Goal: Task Accomplishment & Management: Manage account settings

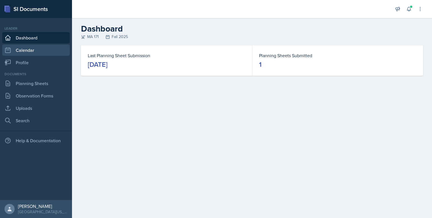
click at [46, 47] on link "Calendar" at bounding box center [36, 49] width 68 height 11
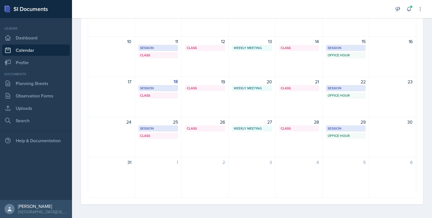
scroll to position [118, 0]
click at [409, 6] on icon at bounding box center [409, 9] width 6 height 6
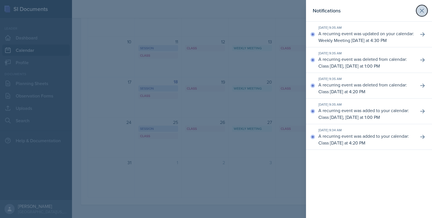
click at [422, 10] on icon at bounding box center [421, 10] width 3 height 3
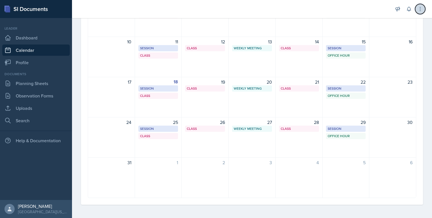
click at [420, 11] on icon at bounding box center [420, 9] width 1 height 4
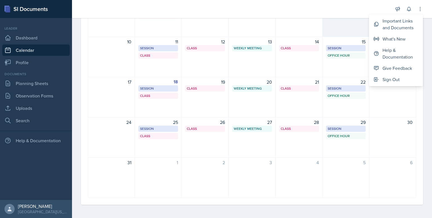
click at [335, 24] on div "8 Session SST 128 2:00 PM - 3:00 PM Office Hour SSC 12:00 PM - 1:00 PM" at bounding box center [346, 16] width 47 height 41
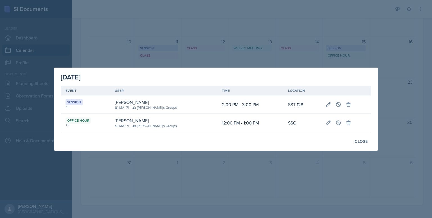
click at [117, 48] on div at bounding box center [216, 109] width 432 height 218
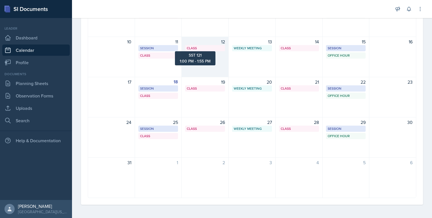
click at [203, 49] on div "Class" at bounding box center [205, 48] width 37 height 5
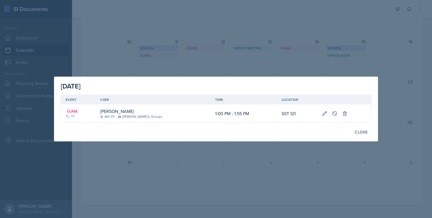
click at [297, 46] on div at bounding box center [216, 109] width 432 height 218
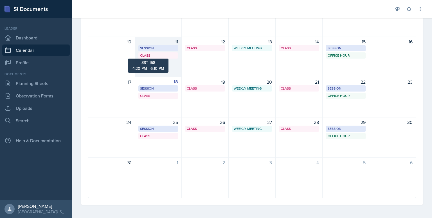
click at [150, 56] on div "Class" at bounding box center [158, 55] width 37 height 5
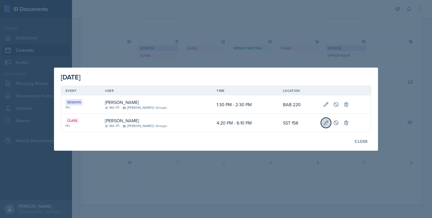
click at [323, 122] on icon at bounding box center [326, 123] width 6 height 6
select select "4"
select select "20"
select select "PM"
select select "6"
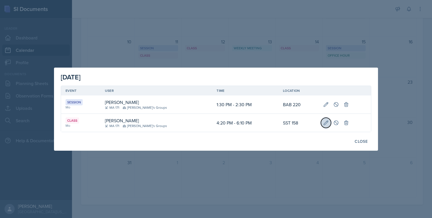
select select "10"
select select "PM"
type input "SST 158"
select select "bd4f27e7-d6ed-4573-9455-47908d0b622f"
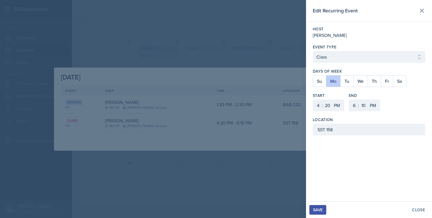
click at [245, 116] on div at bounding box center [216, 109] width 432 height 218
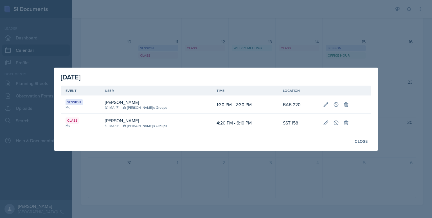
click at [137, 67] on div at bounding box center [216, 109] width 432 height 218
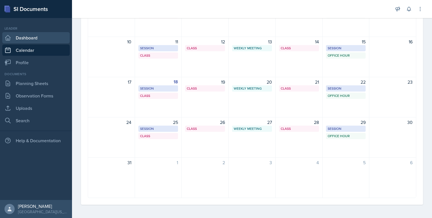
click at [25, 41] on link "Dashboard" at bounding box center [36, 37] width 68 height 11
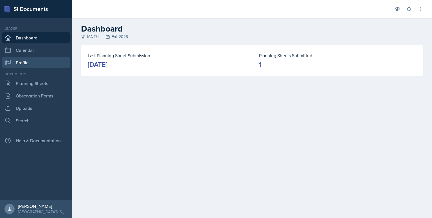
click at [28, 67] on link "Profile" at bounding box center [36, 62] width 68 height 11
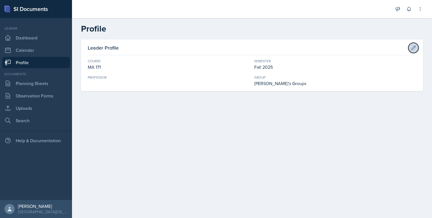
click at [412, 50] on icon at bounding box center [414, 48] width 4 height 4
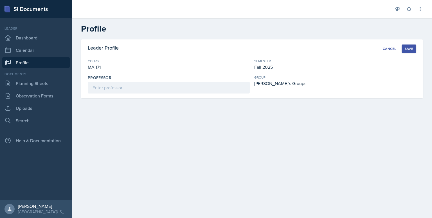
click at [412, 50] on div "Save" at bounding box center [409, 48] width 8 height 5
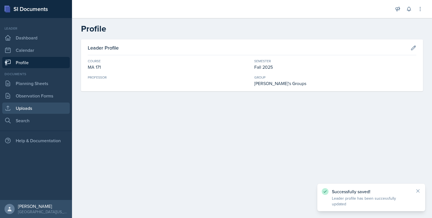
click at [25, 110] on link "Uploads" at bounding box center [36, 107] width 68 height 11
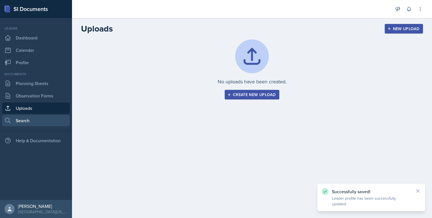
click at [28, 121] on link "Search" at bounding box center [36, 120] width 68 height 11
select select "all"
select select "1"
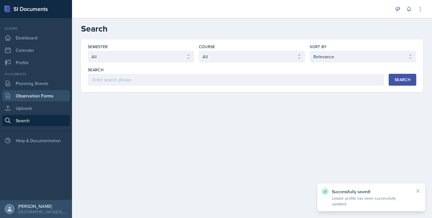
click at [32, 97] on link "Observation Forms" at bounding box center [36, 95] width 68 height 11
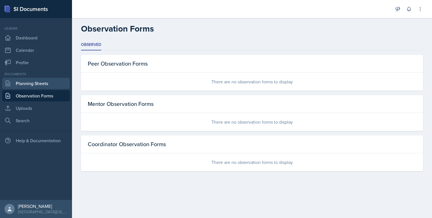
click at [37, 82] on link "Planning Sheets" at bounding box center [36, 83] width 68 height 11
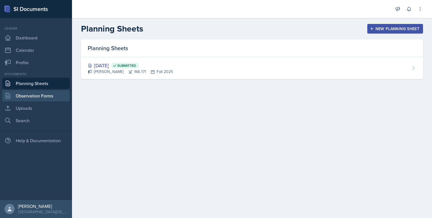
click at [41, 95] on link "Observation Forms" at bounding box center [36, 95] width 68 height 11
